Goal: Task Accomplishment & Management: Manage account settings

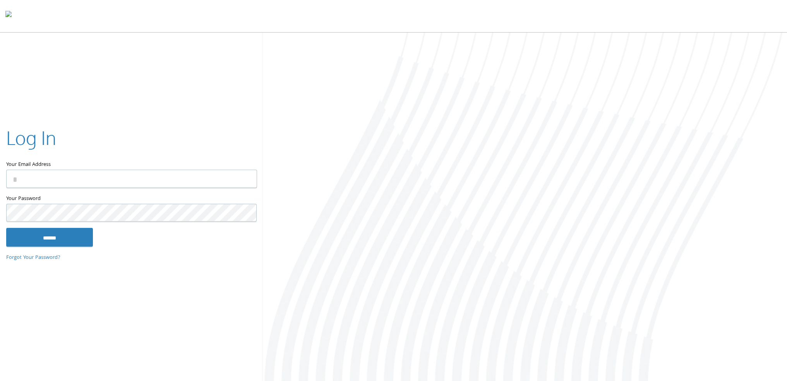
type input "**********"
click at [41, 240] on input "******" at bounding box center [49, 237] width 87 height 19
type input "**********"
